Goal: Task Accomplishment & Management: Use online tool/utility

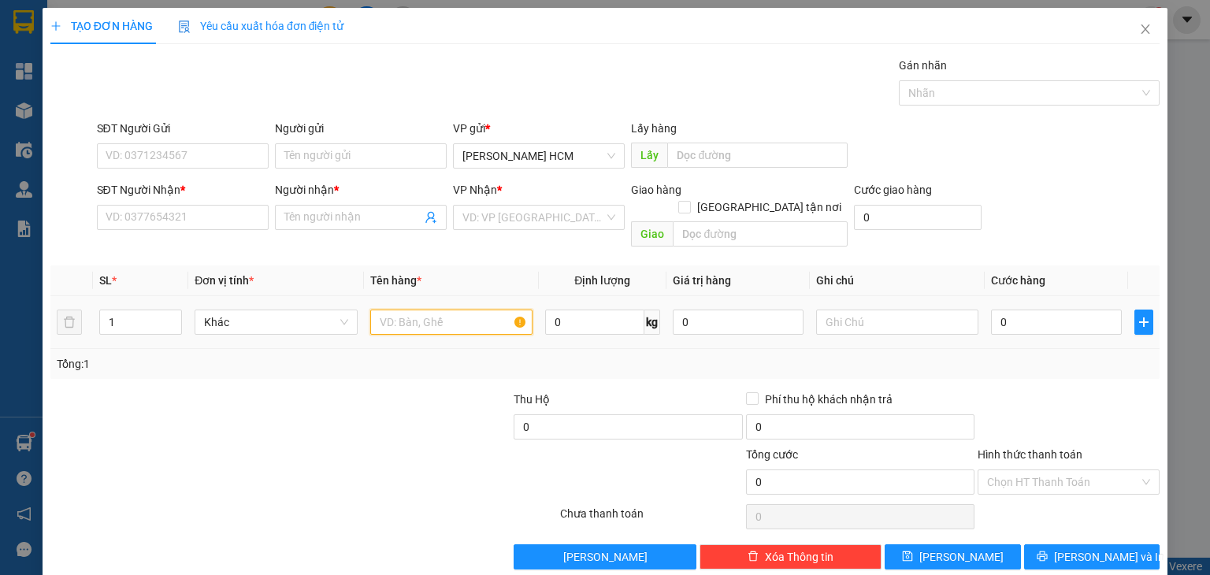
click at [381, 311] on input "text" at bounding box center [451, 322] width 162 height 25
type input "cục"
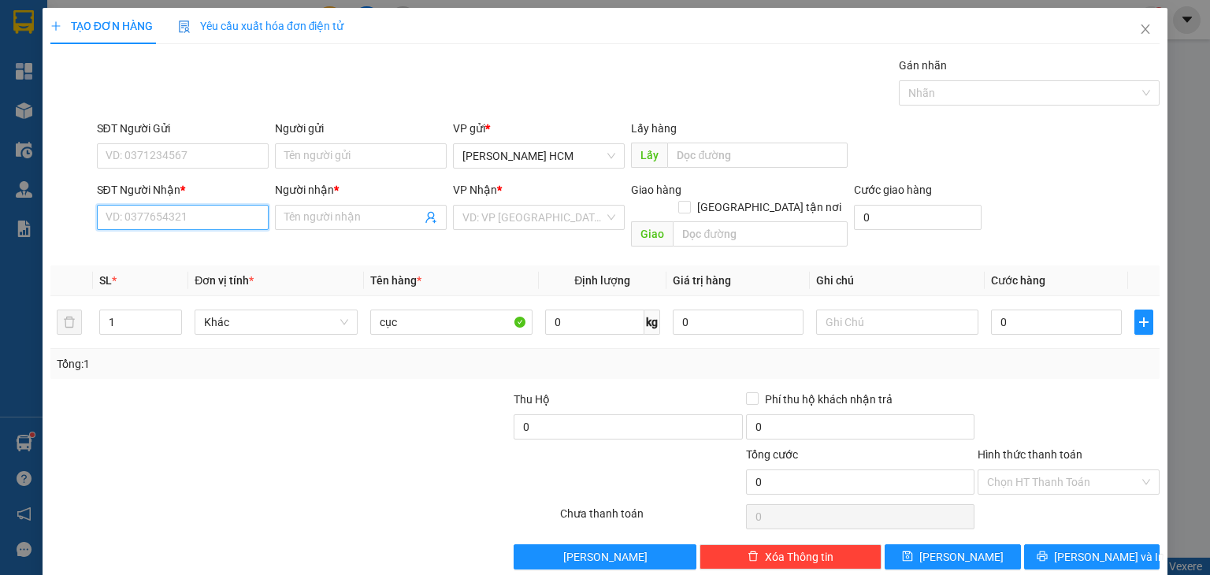
click at [218, 218] on input "SĐT Người Nhận *" at bounding box center [183, 217] width 172 height 25
click at [1139, 33] on icon "close" at bounding box center [1145, 29] width 13 height 13
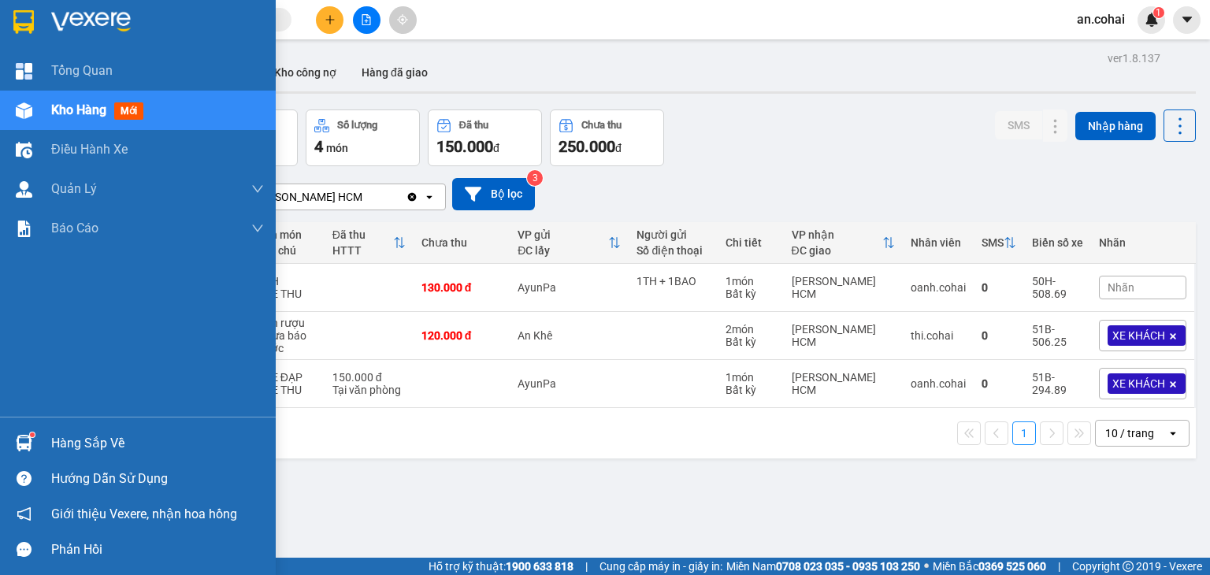
click at [58, 107] on span "Kho hàng" at bounding box center [78, 109] width 55 height 15
click at [60, 114] on span "Kho hàng" at bounding box center [78, 109] width 55 height 15
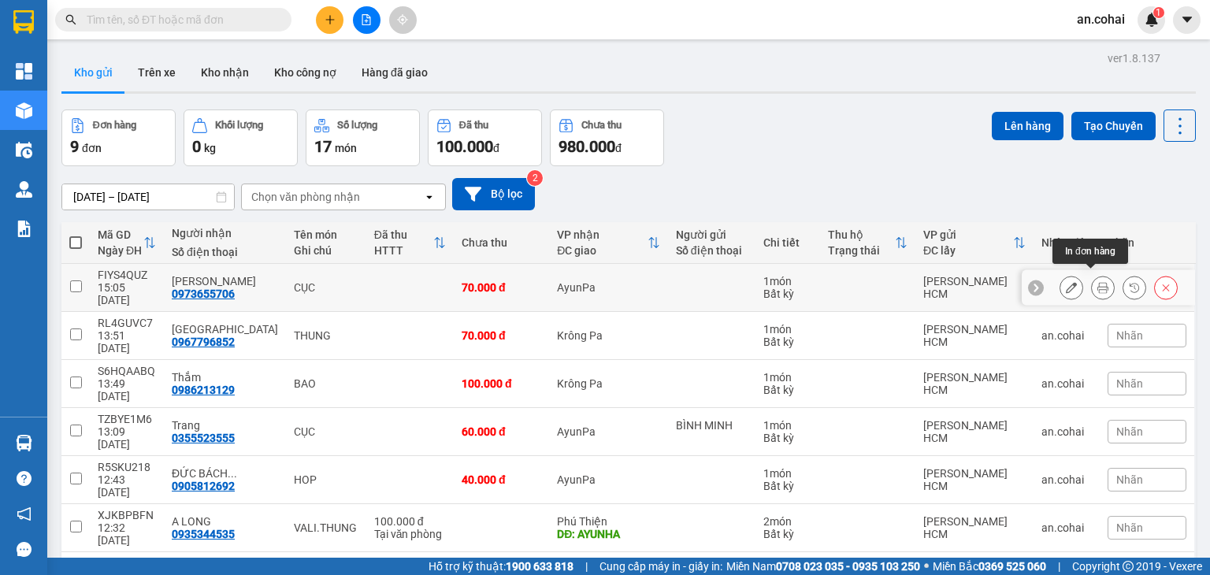
click at [1092, 283] on button at bounding box center [1103, 288] width 22 height 28
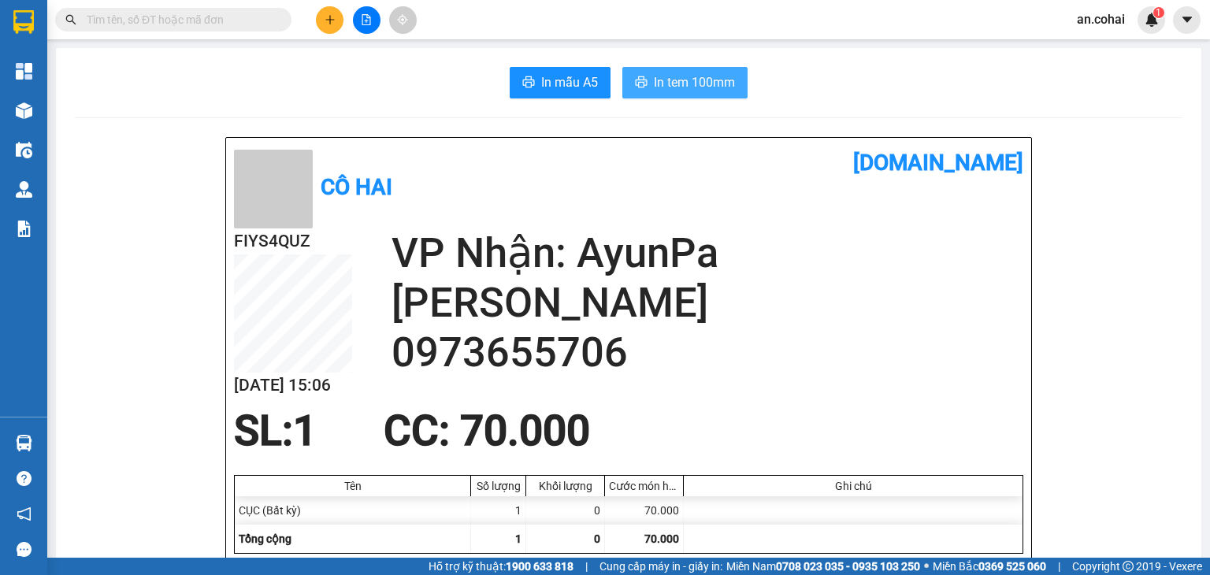
click at [715, 86] on span "In tem 100mm" at bounding box center [694, 82] width 81 height 20
